Goal: Use online tool/utility

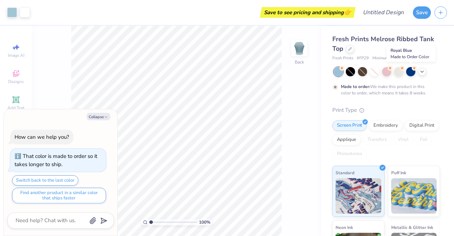
click at [409, 70] on div at bounding box center [410, 71] width 9 height 9
click at [396, 71] on div at bounding box center [398, 71] width 9 height 9
click at [388, 71] on div at bounding box center [386, 71] width 9 height 9
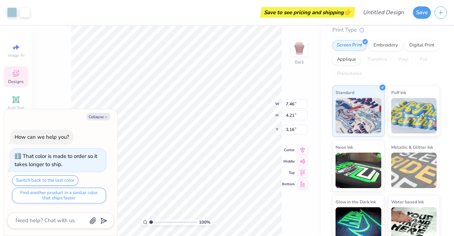
scroll to position [90, 0]
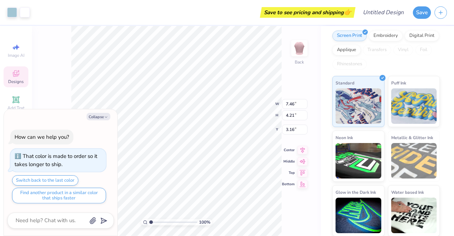
type textarea "x"
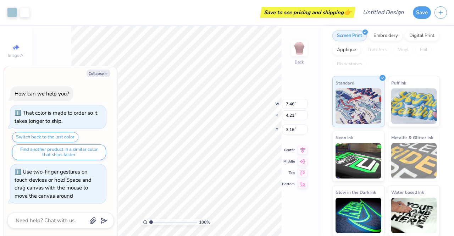
type input "1"
type textarea "x"
type input "1.63969286154991"
type textarea "x"
type input "1.63969286154991"
